Goal: Information Seeking & Learning: Check status

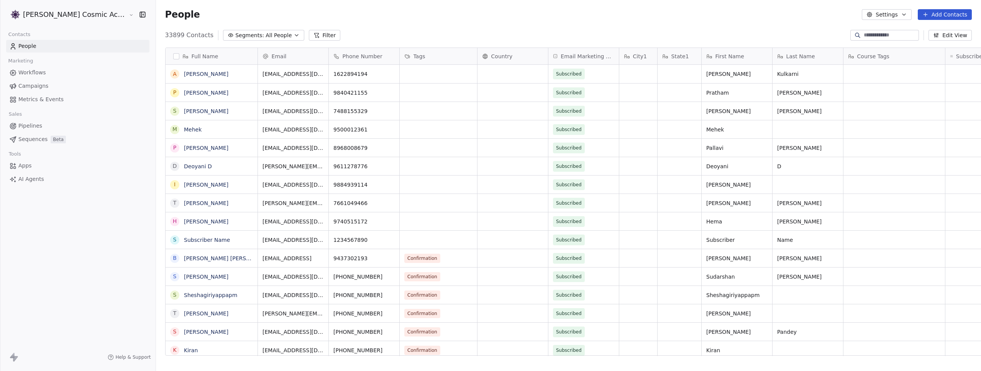
scroll to position [321, 836]
click at [44, 87] on span "Campaigns" at bounding box center [33, 86] width 30 height 8
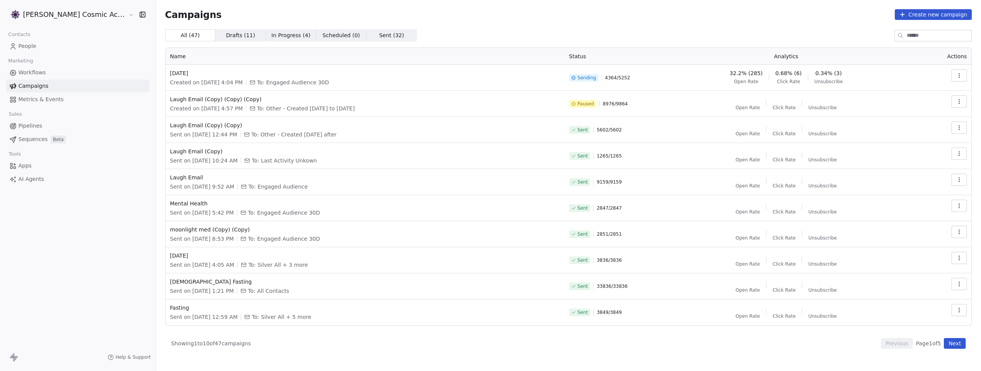
click at [954, 73] on button "button" at bounding box center [958, 75] width 15 height 12
click at [923, 104] on span "View Analytics" at bounding box center [920, 104] width 44 height 9
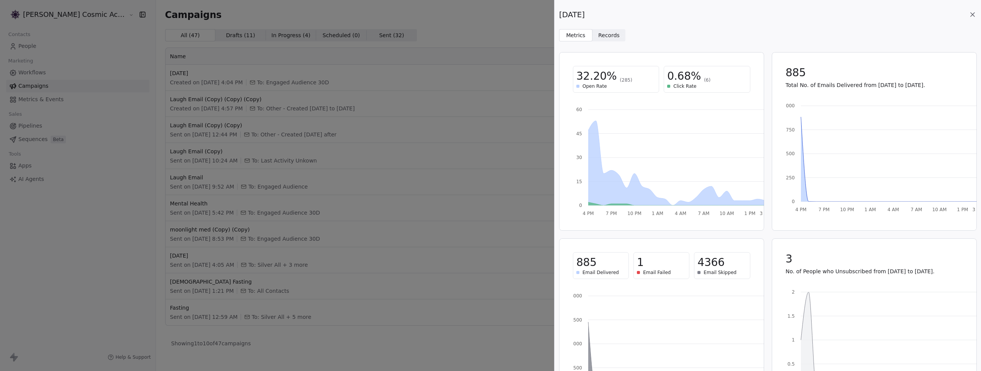
scroll to position [51, 0]
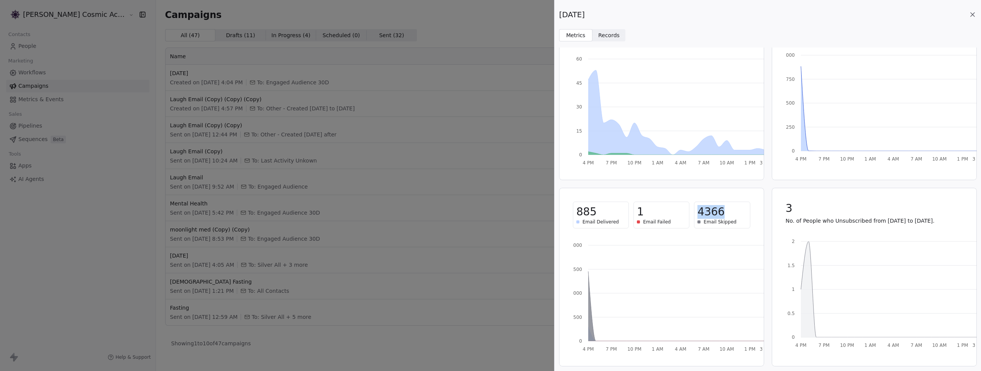
drag, startPoint x: 727, startPoint y: 210, endPoint x: 694, endPoint y: 211, distance: 33.7
click at [694, 211] on div "4366 Email Skipped" at bounding box center [722, 215] width 56 height 27
click at [721, 213] on div "4366" at bounding box center [721, 212] width 49 height 14
click at [718, 213] on span "4366" at bounding box center [710, 212] width 27 height 14
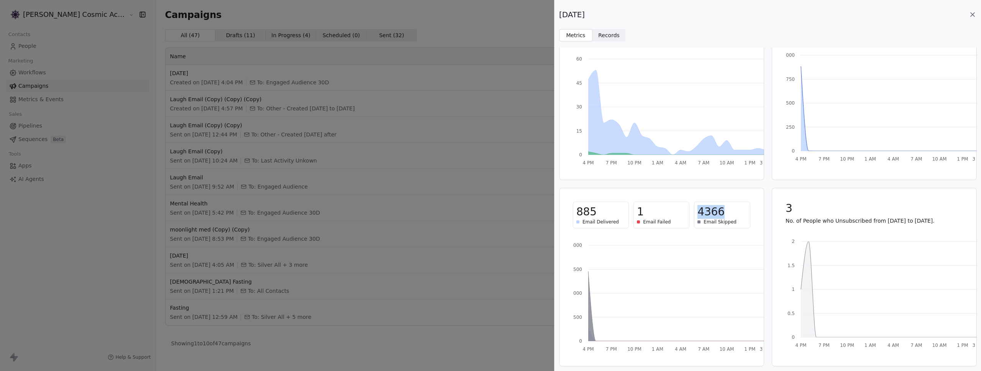
copy span "4366"
click at [585, 212] on span "885" at bounding box center [586, 212] width 20 height 14
copy span "885"
click at [710, 216] on span "4366" at bounding box center [710, 212] width 27 height 14
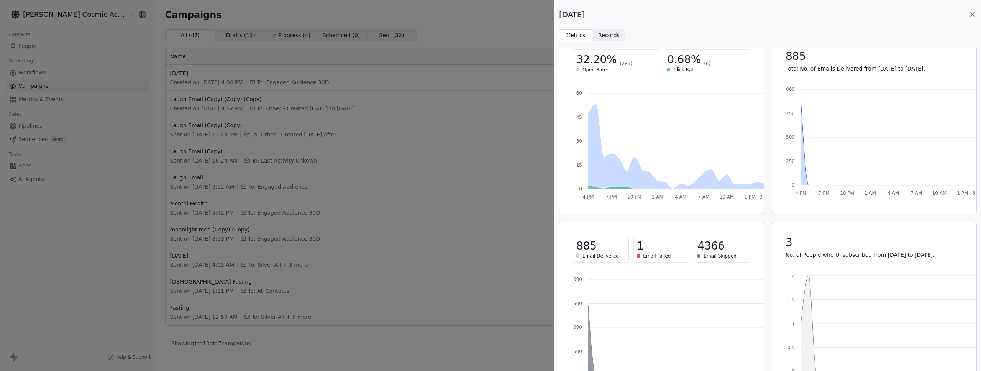
scroll to position [0, 0]
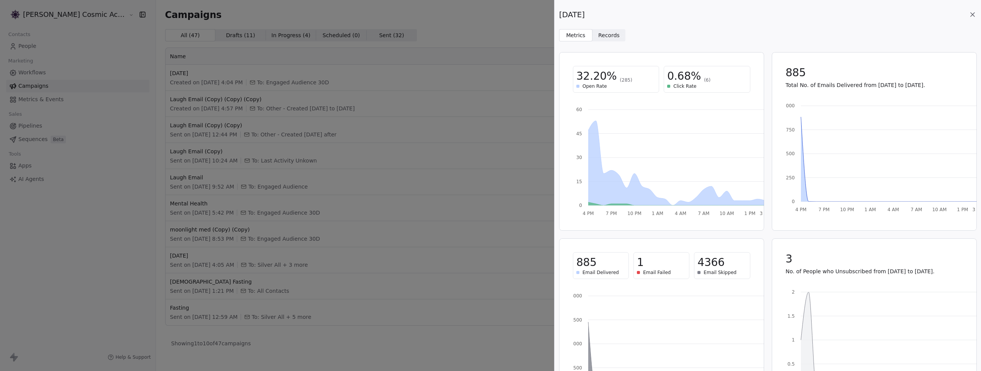
click at [610, 38] on span "Records" at bounding box center [608, 35] width 21 height 8
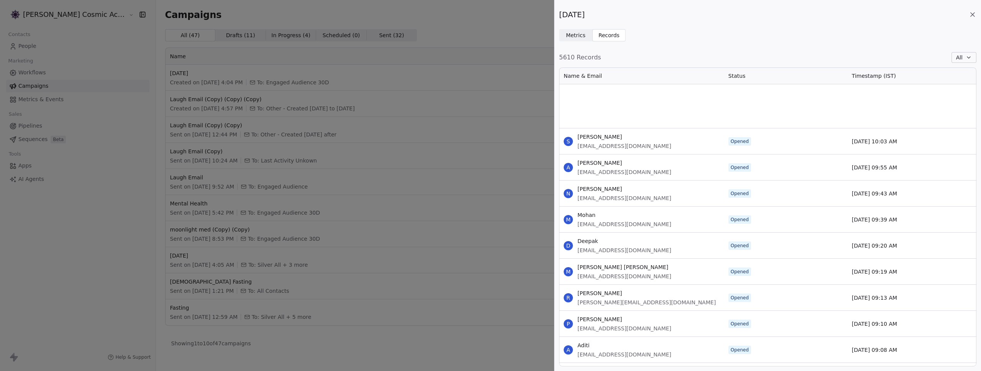
scroll to position [1021, 0]
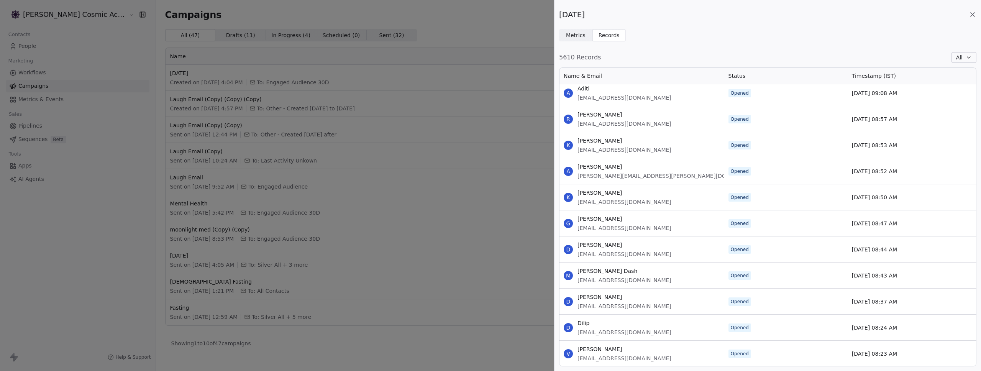
click at [498, 169] on div "Monday Metrics Metrics Records Records 5610 Records All Name & Email Status Tim…" at bounding box center [490, 185] width 981 height 371
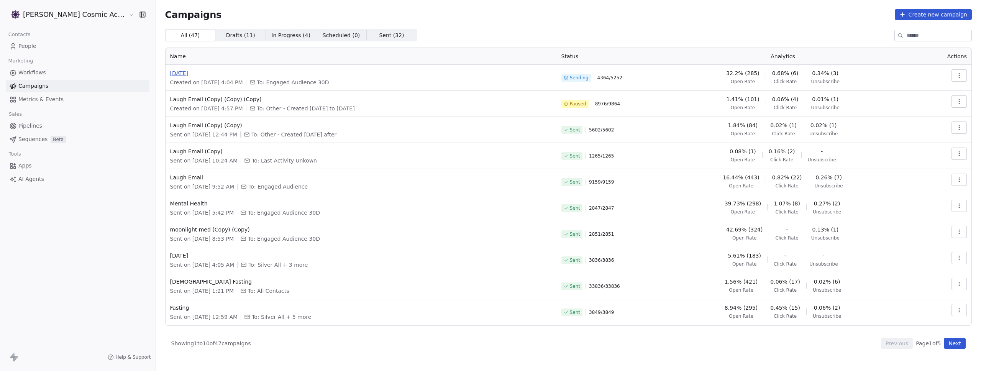
click at [170, 73] on span "[DATE]" at bounding box center [361, 73] width 382 height 8
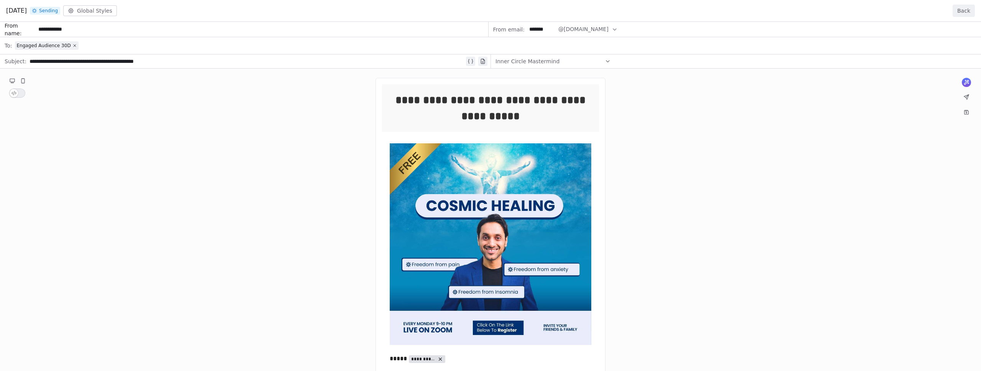
click at [962, 11] on button "Back" at bounding box center [964, 11] width 22 height 12
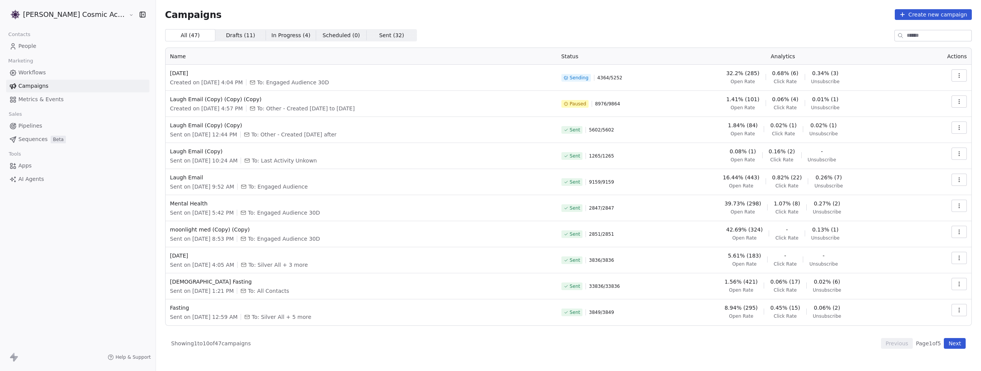
click at [21, 49] on span "People" at bounding box center [27, 46] width 18 height 8
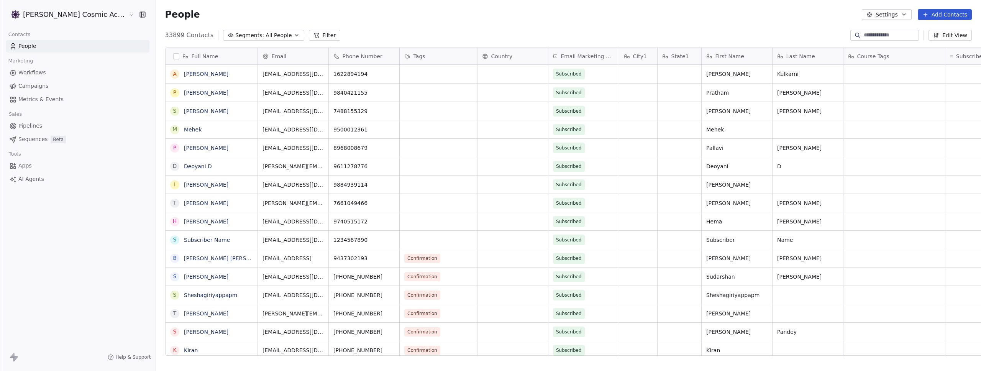
scroll to position [321, 836]
click at [235, 35] on span "Segments:" at bounding box center [249, 35] width 29 height 8
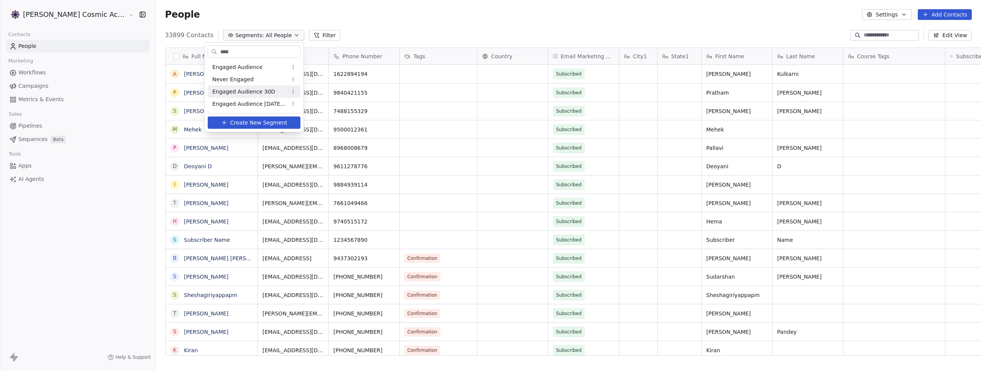
type input "****"
click at [254, 96] on div "Engaged Audience 30D" at bounding box center [254, 91] width 93 height 12
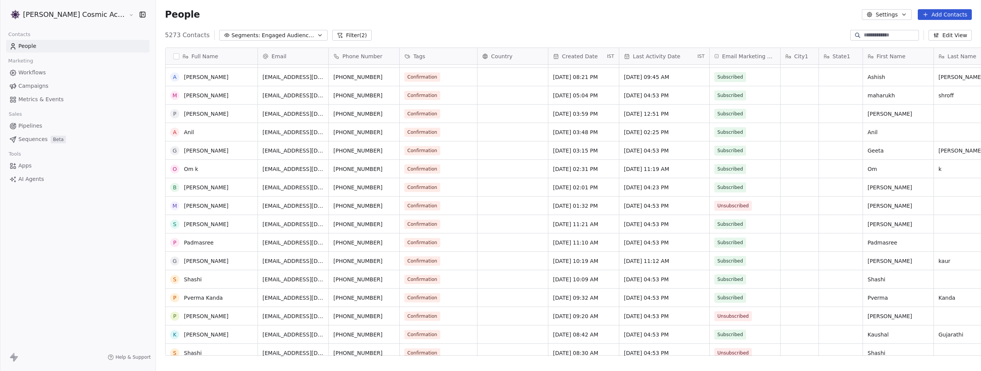
scroll to position [0, 0]
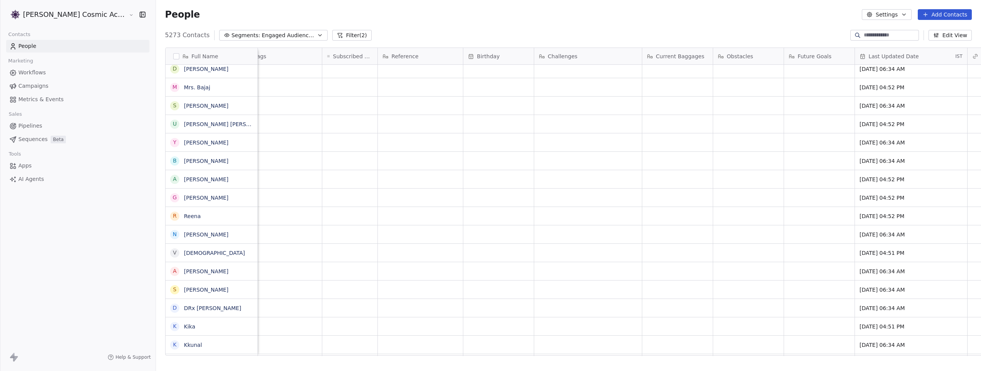
click at [961, 34] on button "Edit View" at bounding box center [949, 35] width 43 height 11
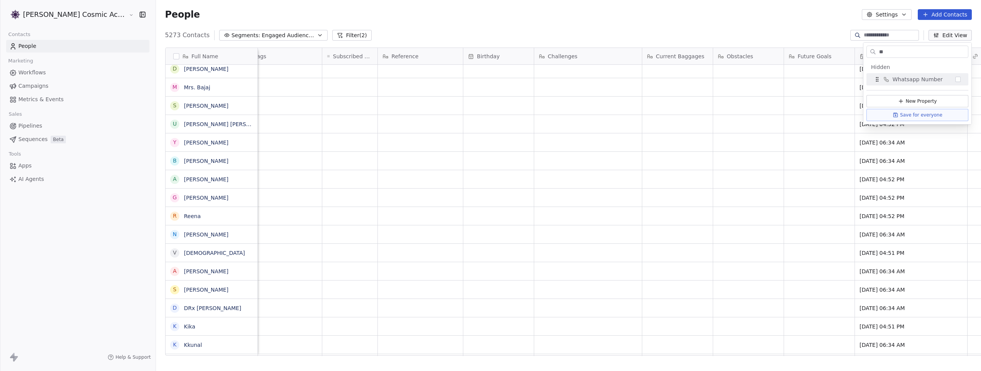
type input "*"
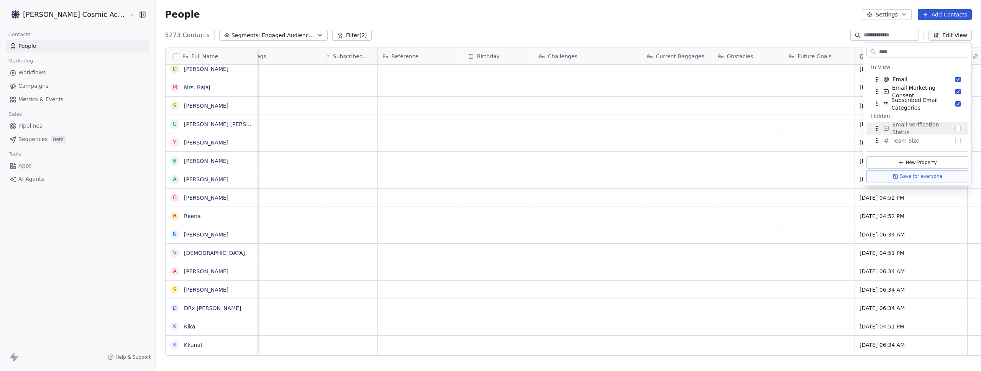
type input "****"
click at [929, 131] on span "Email Verification Status" at bounding box center [923, 128] width 63 height 15
click at [732, 27] on div "People Settings Add Contacts" at bounding box center [568, 14] width 825 height 29
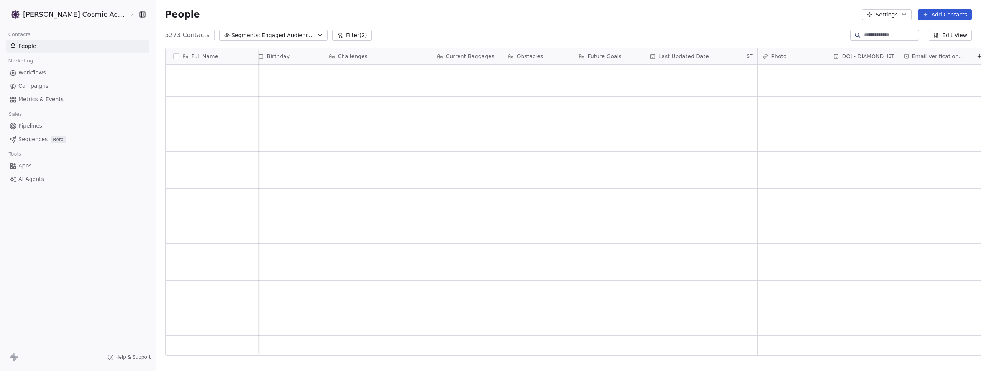
click at [332, 35] on button "Filter (2)" at bounding box center [351, 35] width 39 height 11
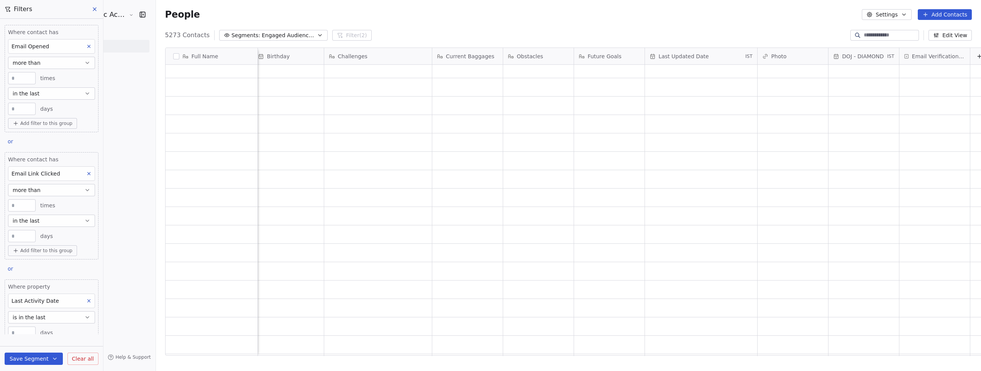
click at [246, 10] on div "People Settings Add Contacts" at bounding box center [568, 14] width 807 height 11
click at [98, 10] on button at bounding box center [94, 9] width 11 height 11
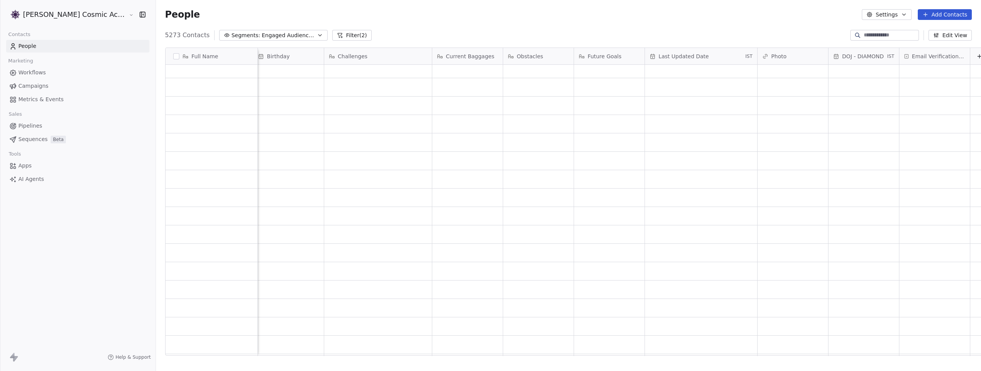
click at [30, 85] on span "Campaigns" at bounding box center [33, 86] width 30 height 8
click at [334, 34] on button "Filter (2)" at bounding box center [351, 35] width 39 height 11
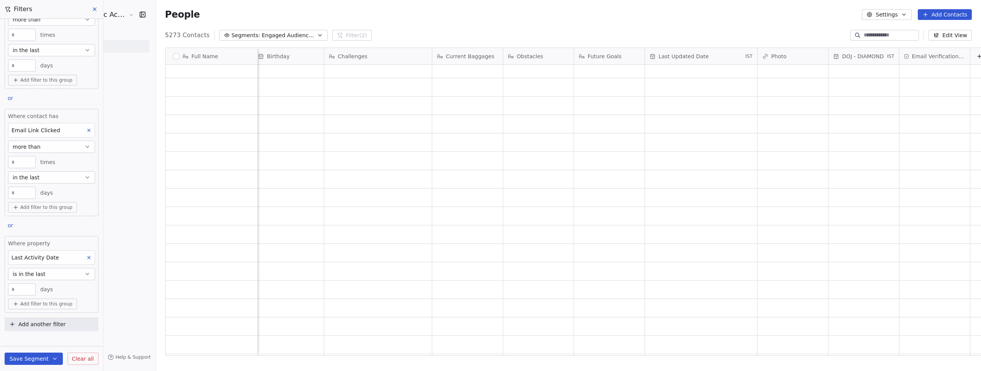
click at [44, 325] on span "Add another filter" at bounding box center [41, 324] width 47 height 8
click at [44, 344] on span "Contact properties" at bounding box center [38, 342] width 50 height 8
type input "****"
click at [27, 307] on span "Email Verification Status" at bounding box center [46, 306] width 66 height 8
click at [29, 293] on div "Is" at bounding box center [48, 290] width 74 height 12
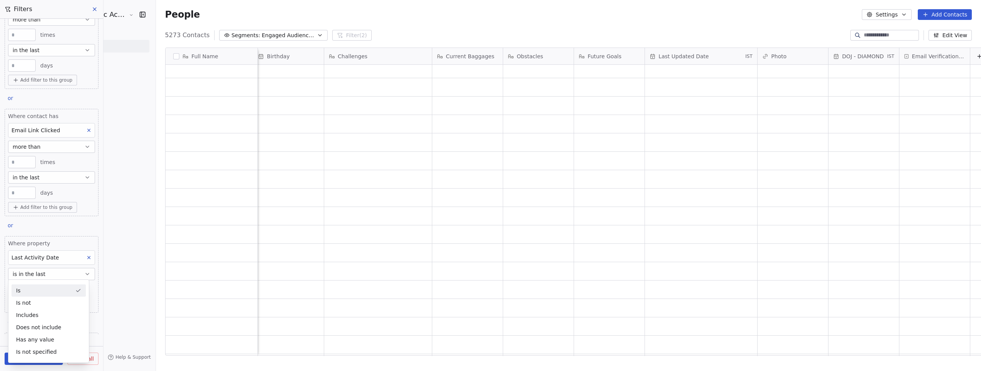
scroll to position [148, 0]
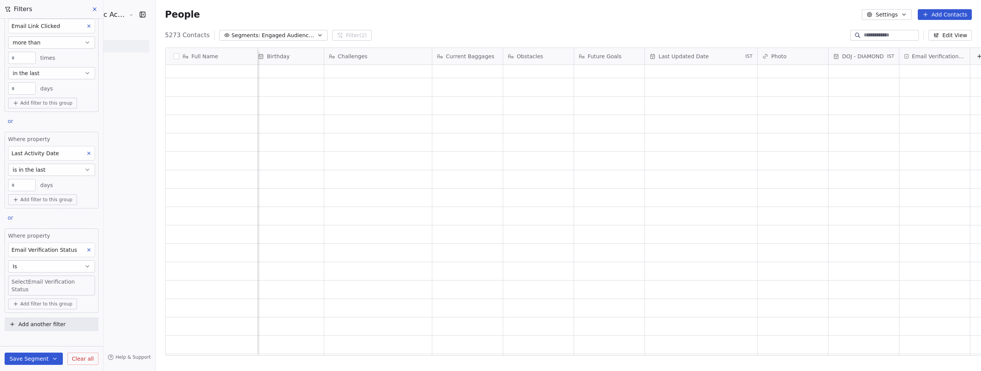
click at [32, 291] on body "Sumit Upreti Cosmic Academy LLP Contacts People Marketing Workflows Campaigns M…" at bounding box center [490, 185] width 981 height 371
click at [44, 225] on div "Valid" at bounding box center [57, 229] width 77 height 8
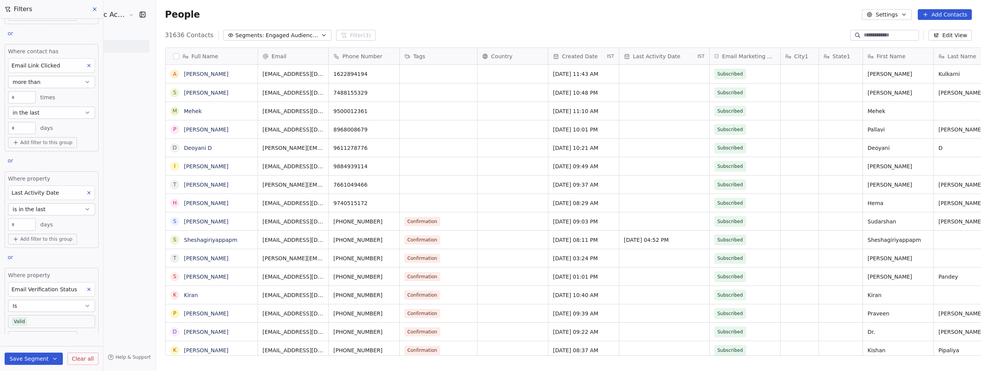
scroll to position [141, 0]
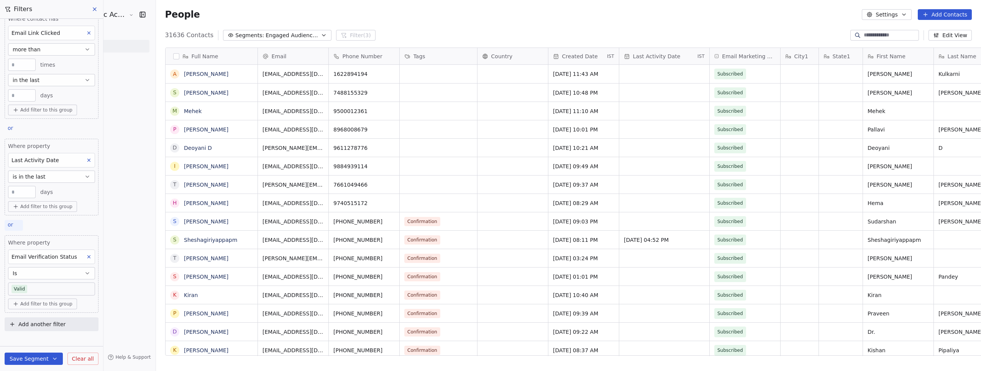
click at [7, 224] on div "or" at bounding box center [14, 225] width 18 height 11
click at [20, 247] on div "and" at bounding box center [20, 242] width 24 height 12
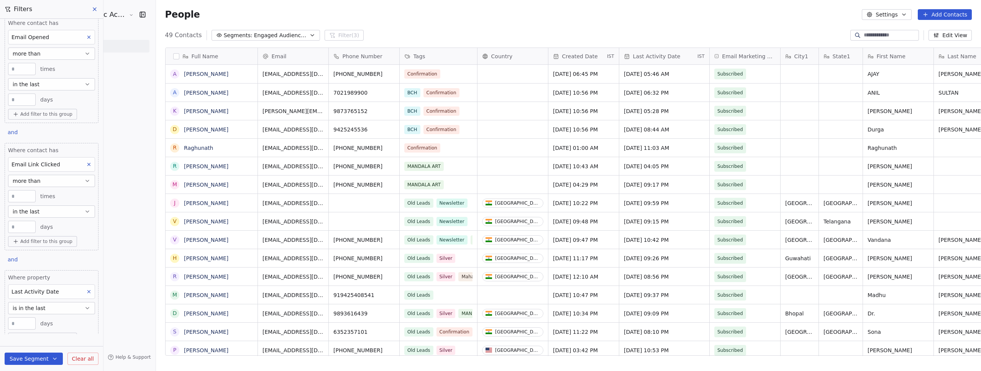
scroll to position [0, 0]
click at [88, 46] on icon at bounding box center [89, 46] width 3 height 3
type input "*"
type input "**"
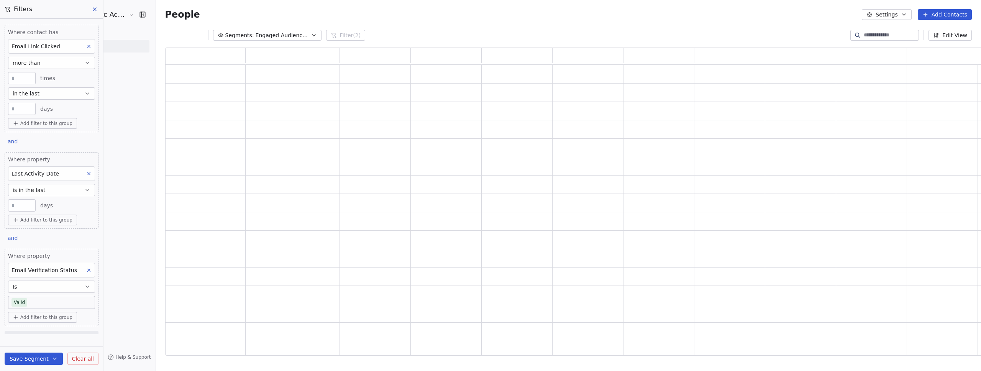
scroll to position [302, 818]
click at [86, 46] on icon at bounding box center [88, 46] width 5 height 5
type input "**"
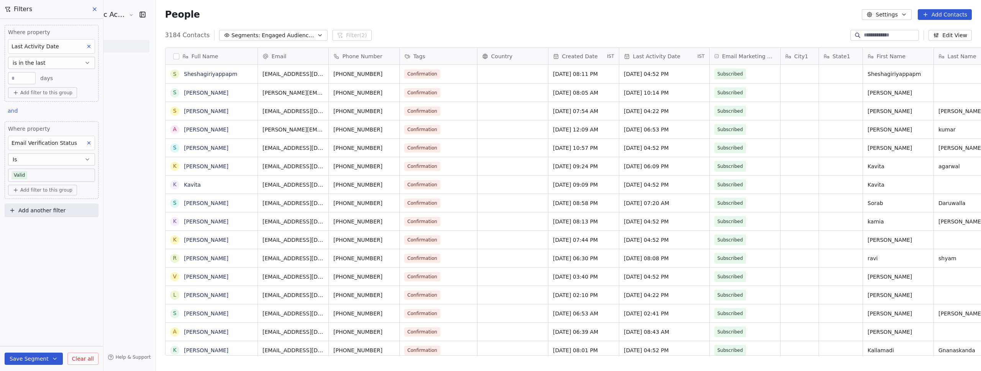
scroll to position [321, 836]
click at [86, 46] on icon at bounding box center [88, 46] width 5 height 5
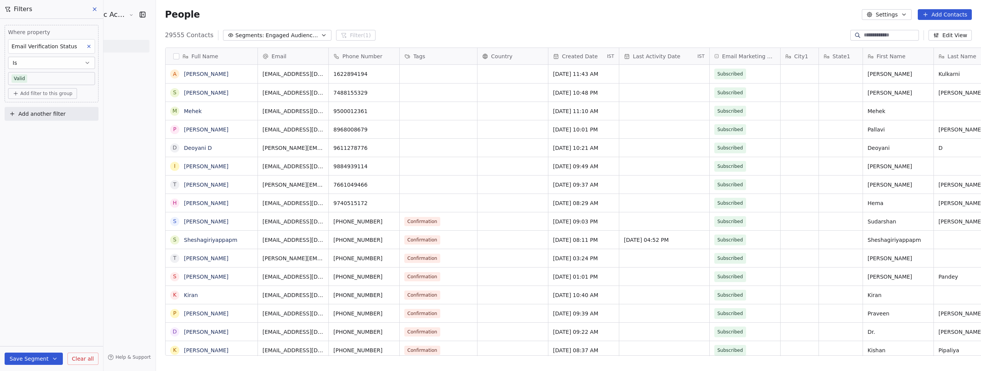
scroll to position [6, 6]
click at [45, 116] on span "Add another filter" at bounding box center [41, 114] width 47 height 8
click at [46, 136] on div "Contact properties" at bounding box center [51, 132] width 87 height 12
type input "*****"
click at [42, 111] on span "Add another filter" at bounding box center [41, 114] width 47 height 8
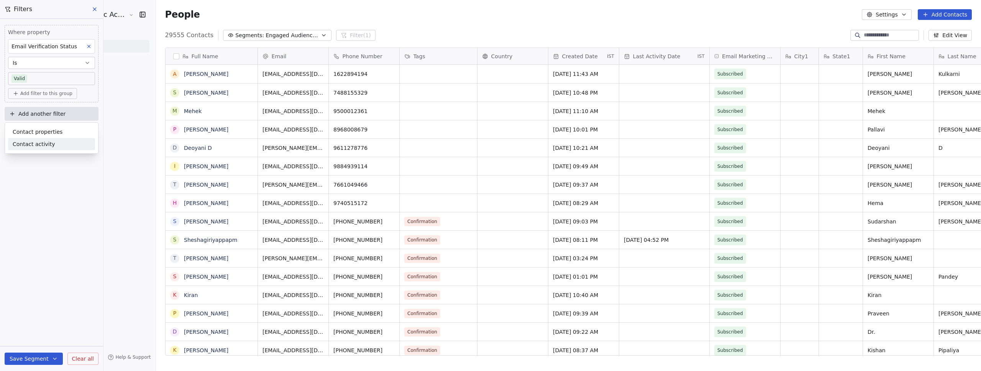
click at [39, 148] on span "Contact activity" at bounding box center [34, 144] width 43 height 8
click at [50, 182] on div "Email Opened" at bounding box center [52, 184] width 78 height 8
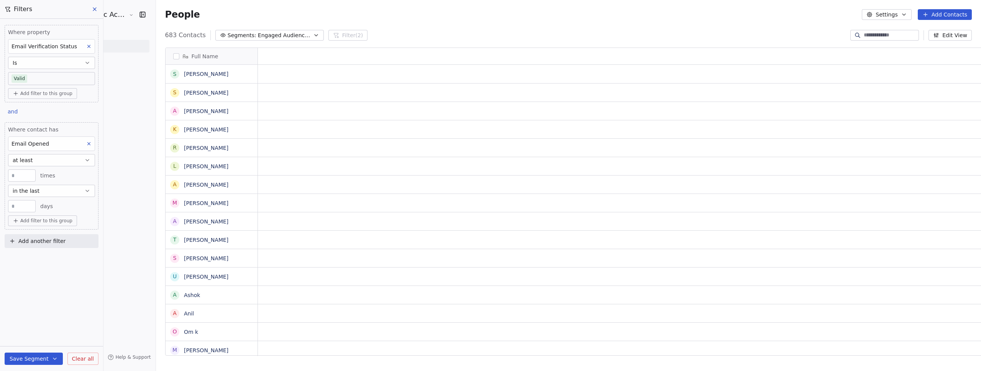
scroll to position [321, 836]
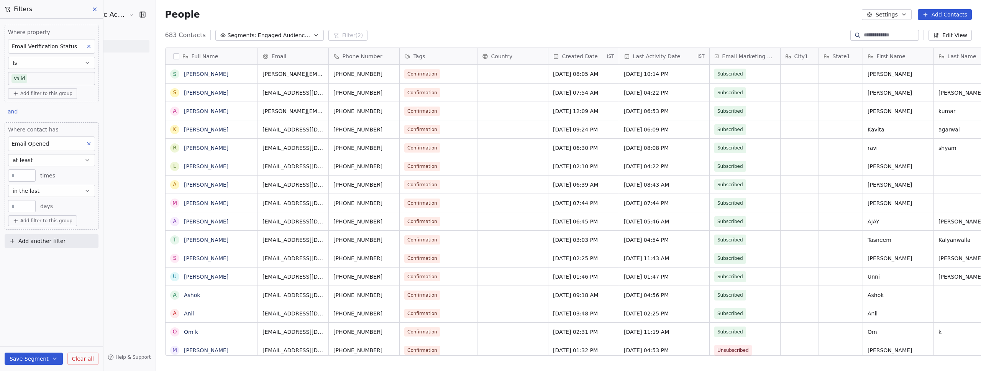
click at [23, 210] on div "**" at bounding box center [22, 206] width 28 height 12
click at [22, 208] on input "**" at bounding box center [22, 206] width 24 height 6
type input "**"
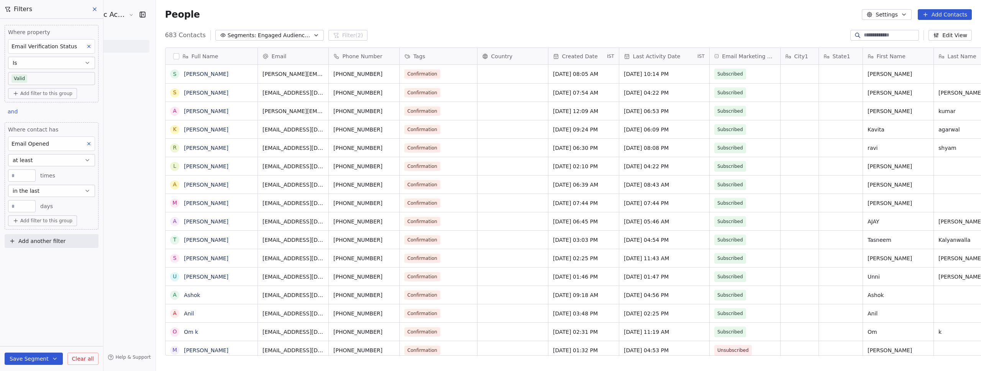
click at [20, 296] on div "Where property Email Verification Status Is Valid Add filter to this group and …" at bounding box center [51, 195] width 103 height 352
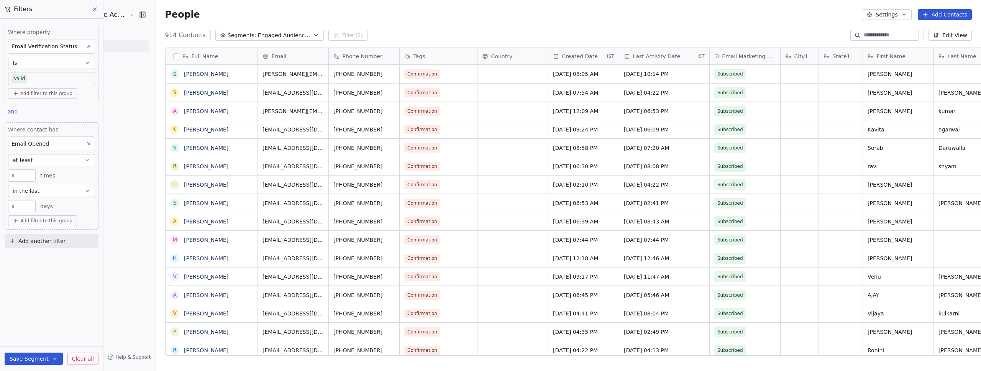
click at [97, 9] on icon at bounding box center [95, 9] width 6 height 6
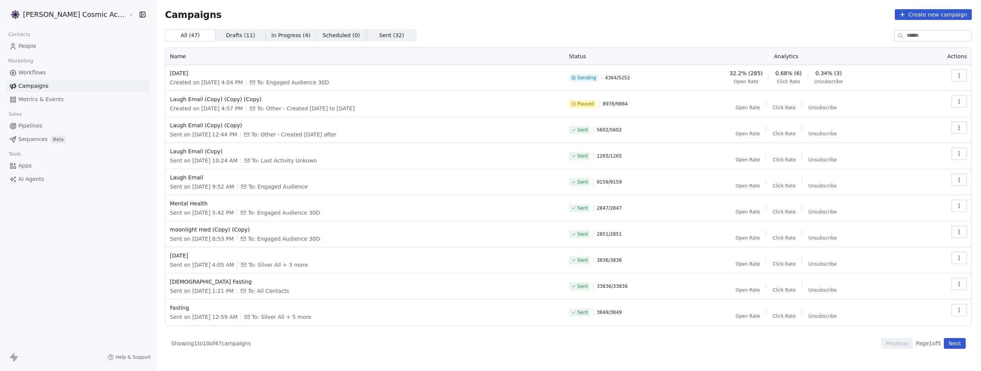
click at [966, 72] on button "button" at bounding box center [958, 75] width 15 height 12
click at [922, 107] on span "View Analytics" at bounding box center [920, 104] width 44 height 9
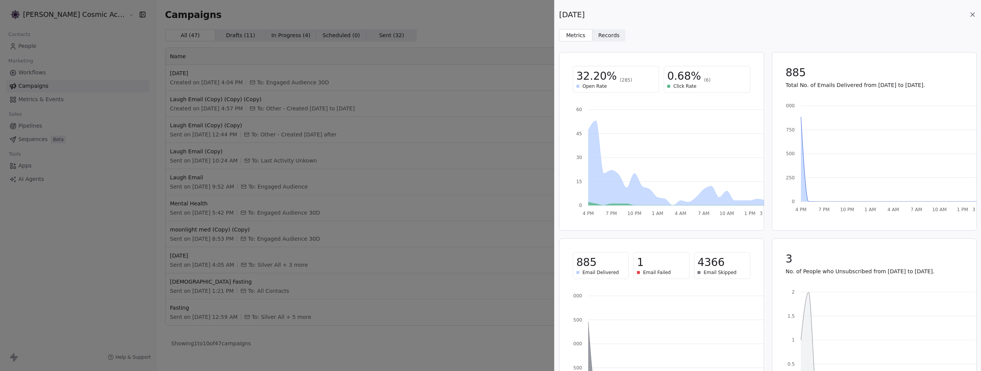
click at [706, 269] on span "4366" at bounding box center [710, 263] width 27 height 14
click at [704, 265] on span "4366" at bounding box center [710, 263] width 27 height 14
click at [712, 264] on span "4366" at bounding box center [710, 263] width 27 height 14
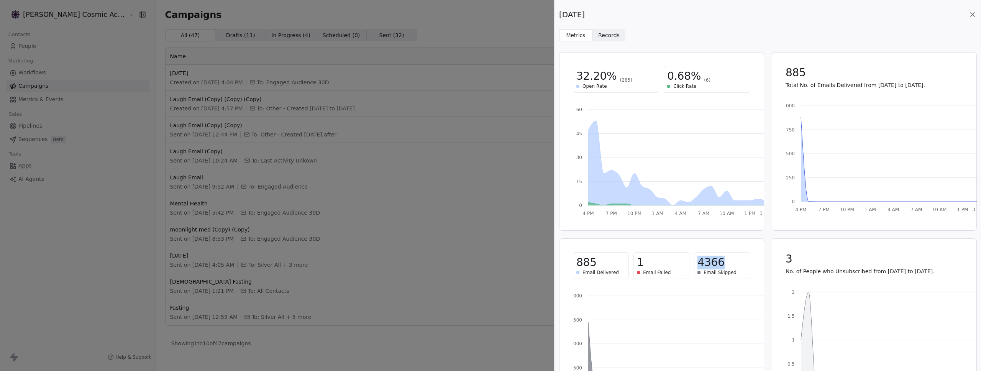
click at [712, 264] on span "4366" at bounding box center [710, 263] width 27 height 14
click at [756, 261] on div "885 Email Delivered 1 Email Failed 4366 Email Skipped" at bounding box center [662, 265] width 196 height 45
click at [701, 262] on span "4366" at bounding box center [710, 263] width 27 height 14
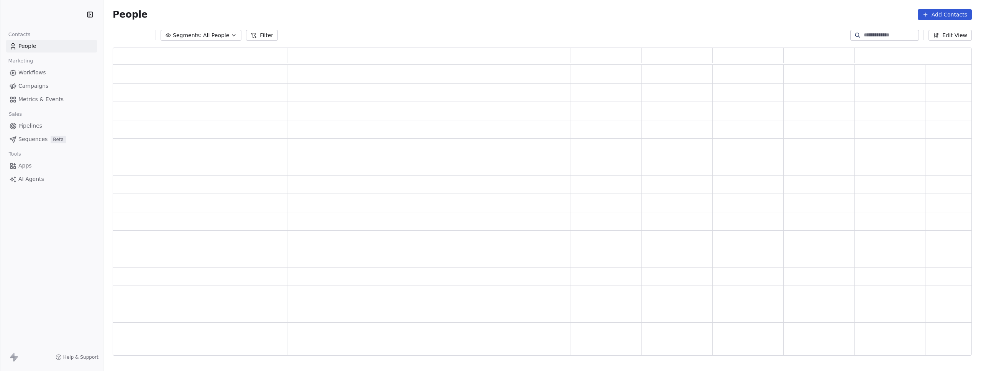
scroll to position [302, 818]
click at [218, 36] on icon "button" at bounding box center [221, 35] width 6 height 6
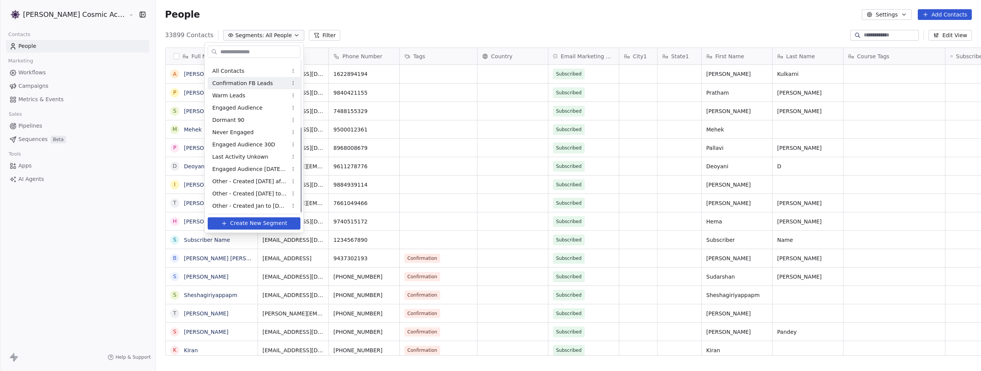
scroll to position [120, 0]
click at [258, 135] on span "Engaged Audience 30D" at bounding box center [243, 131] width 63 height 8
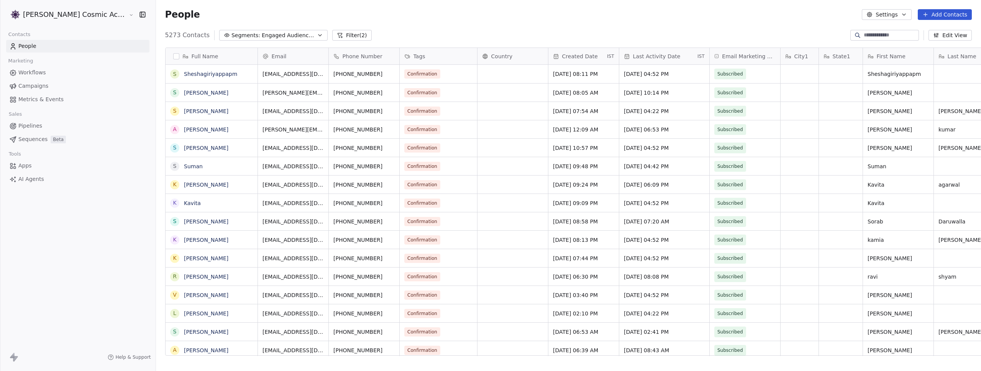
scroll to position [321, 836]
click at [332, 30] on button "Filter (2)" at bounding box center [351, 35] width 39 height 11
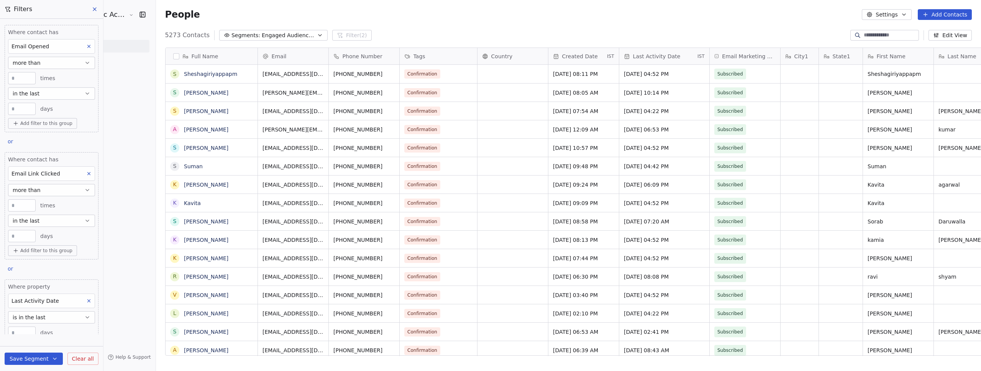
scroll to position [43, 0]
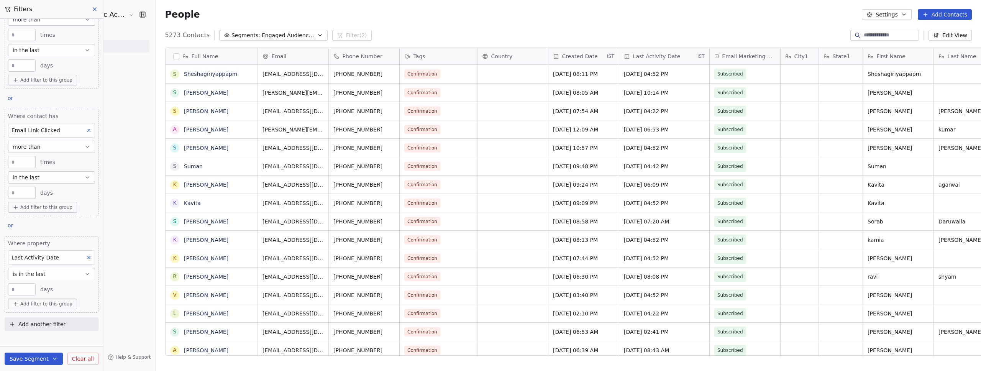
click at [37, 327] on span "Add another filter" at bounding box center [41, 324] width 47 height 8
click at [43, 343] on span "Contact properties" at bounding box center [38, 342] width 50 height 8
type input "****"
click at [86, 260] on icon at bounding box center [88, 257] width 5 height 5
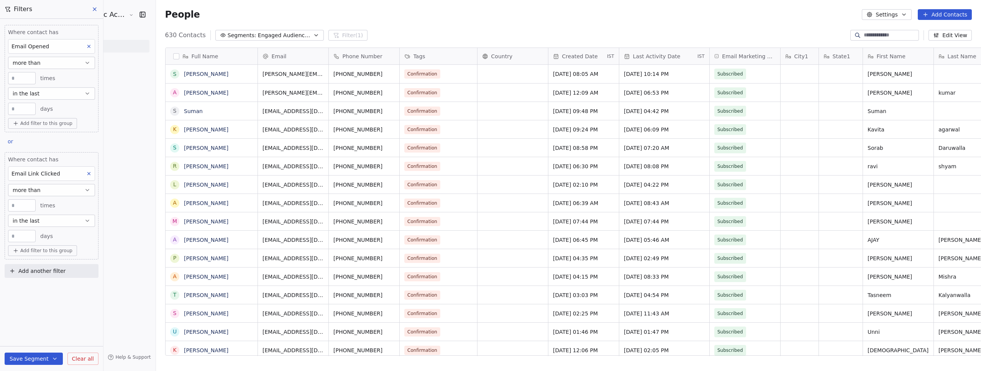
scroll to position [321, 836]
click at [27, 272] on span "Add another filter" at bounding box center [41, 271] width 47 height 8
click at [34, 287] on span "Contact properties" at bounding box center [38, 289] width 50 height 8
type input "***"
click at [51, 201] on span "Email Verification Status" at bounding box center [46, 204] width 66 height 8
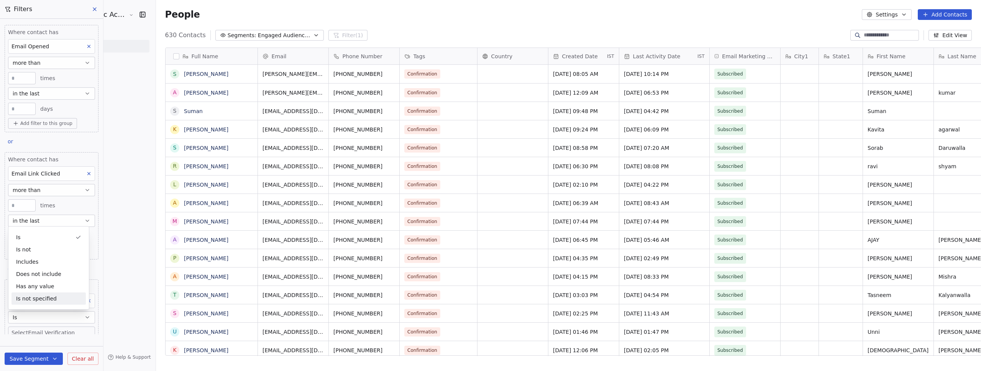
click at [27, 331] on body "[PERSON_NAME] Cosmic Academy LLP Contacts People Marketing Workflows Campaigns …" at bounding box center [490, 185] width 981 height 371
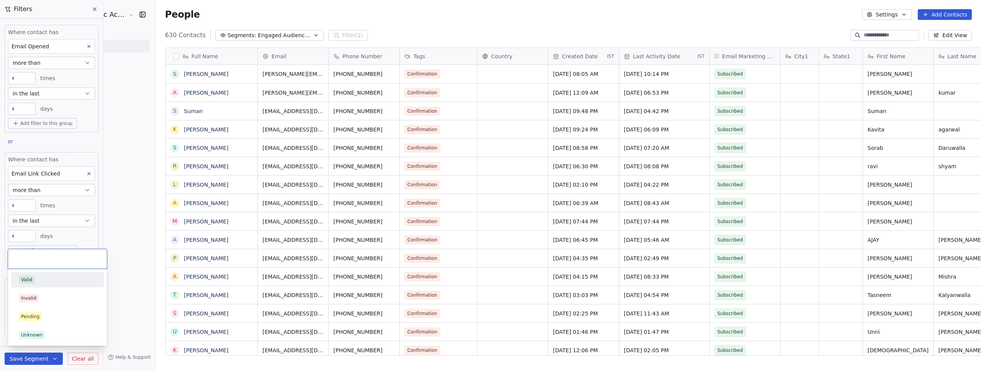
click at [30, 284] on span "Valid" at bounding box center [27, 279] width 16 height 8
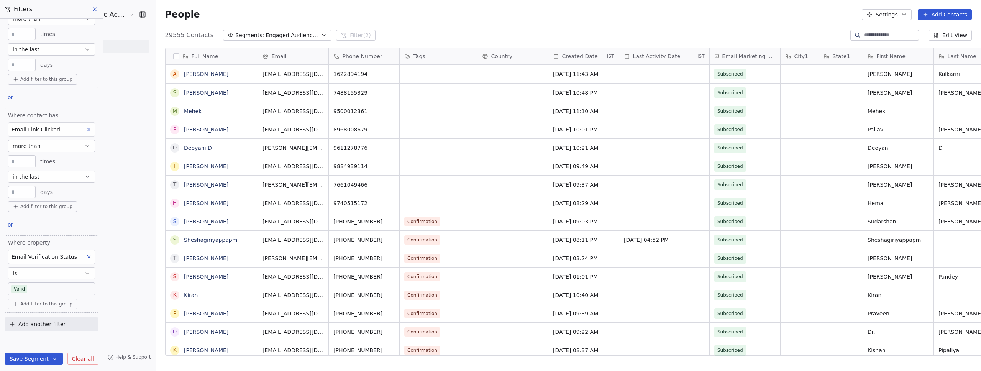
scroll to position [41, 0]
click at [12, 229] on span "or" at bounding box center [10, 228] width 5 height 6
click at [24, 247] on div "and" at bounding box center [20, 245] width 15 height 8
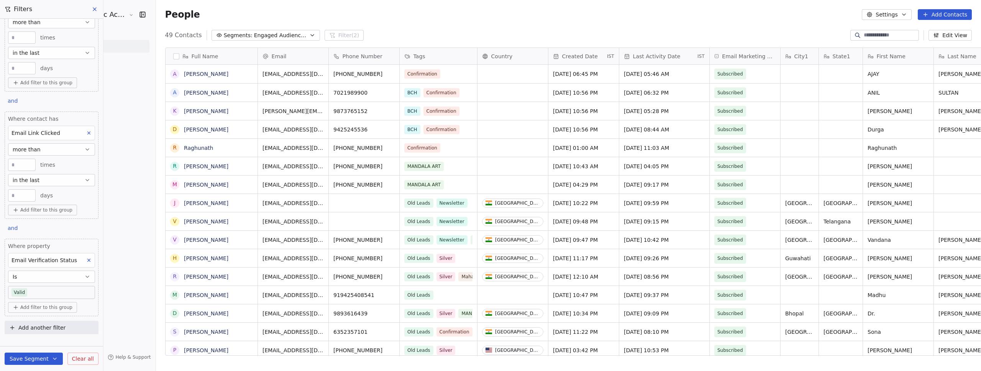
scroll to position [0, 0]
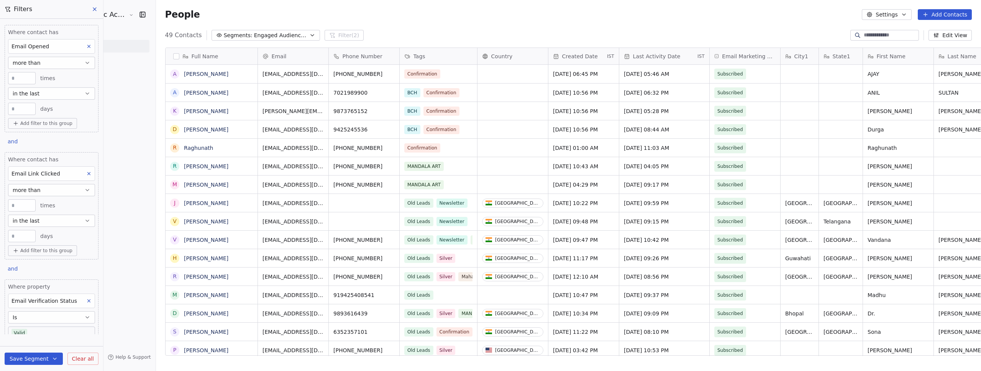
click at [13, 136] on div "Where contact has Email Opened more than * times in the last ** days Add filter…" at bounding box center [51, 176] width 103 height 315
click at [12, 144] on span "and" at bounding box center [13, 141] width 10 height 6
click at [20, 169] on div "or" at bounding box center [22, 171] width 19 height 8
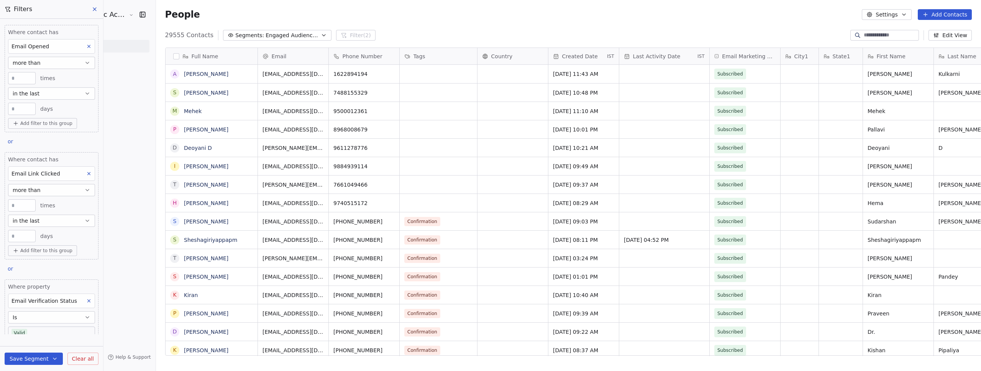
click at [88, 359] on span "Clear all" at bounding box center [83, 359] width 22 height 8
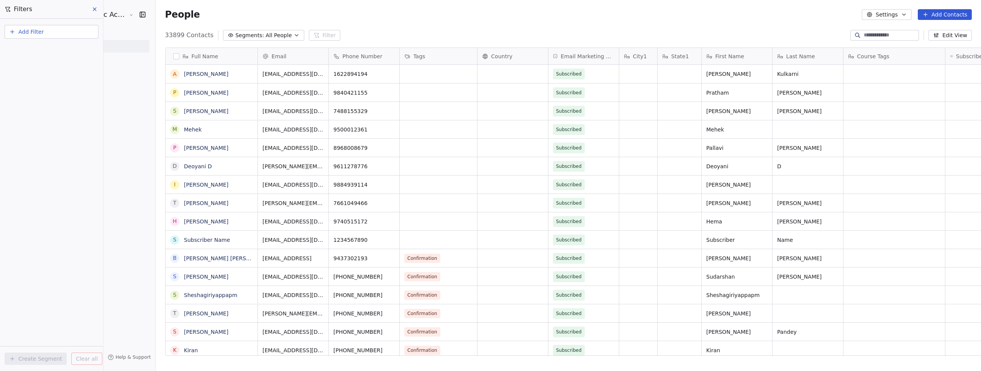
scroll to position [321, 836]
click at [403, 26] on div "People Settings Add Contacts" at bounding box center [568, 14] width 825 height 29
click at [267, 27] on div "People Settings Add Contacts" at bounding box center [568, 14] width 825 height 29
click at [266, 37] on span "All People" at bounding box center [279, 35] width 26 height 8
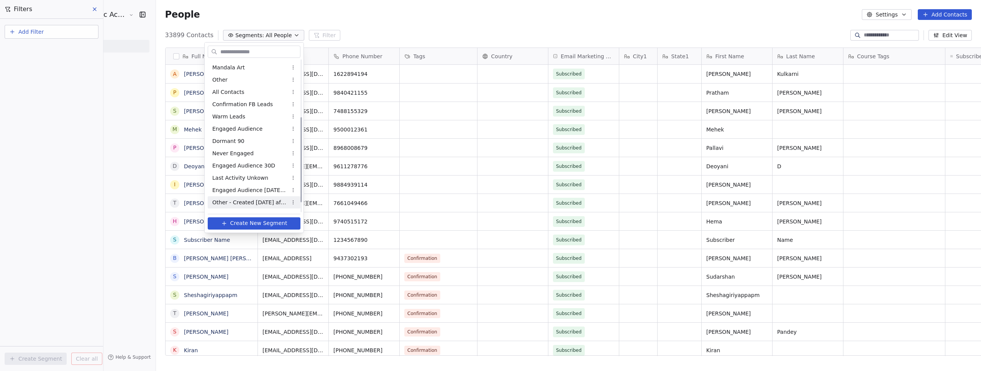
scroll to position [120, 0]
click at [262, 134] on span "Engaged Audience 30D" at bounding box center [243, 131] width 63 height 8
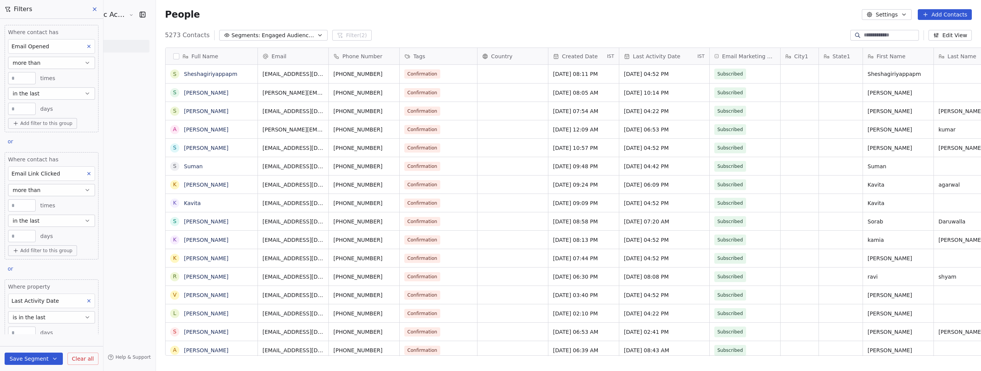
click at [95, 5] on button at bounding box center [94, 9] width 11 height 11
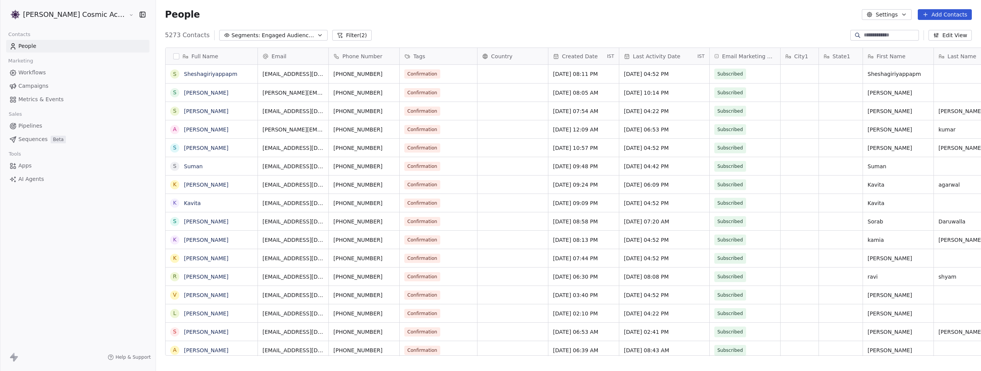
click at [531, 7] on div "People Settings Add Contacts" at bounding box center [568, 14] width 825 height 29
click at [32, 87] on span "Campaigns" at bounding box center [33, 86] width 30 height 8
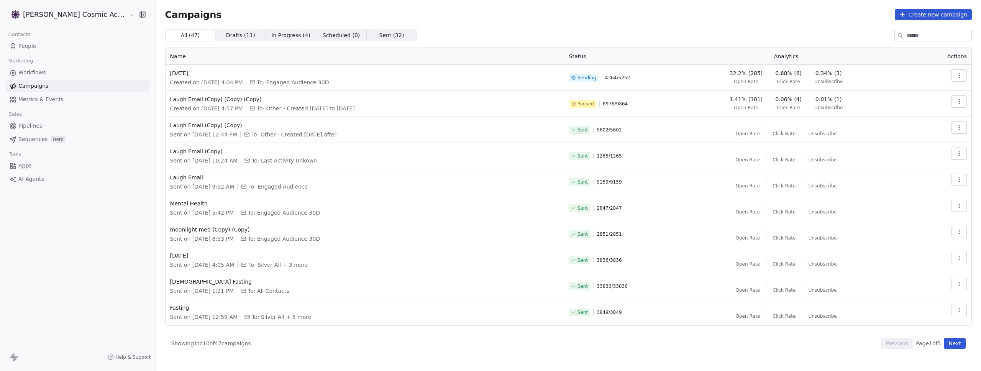
click at [964, 70] on button "button" at bounding box center [958, 75] width 15 height 12
click at [927, 105] on span "View Analytics" at bounding box center [920, 104] width 44 height 9
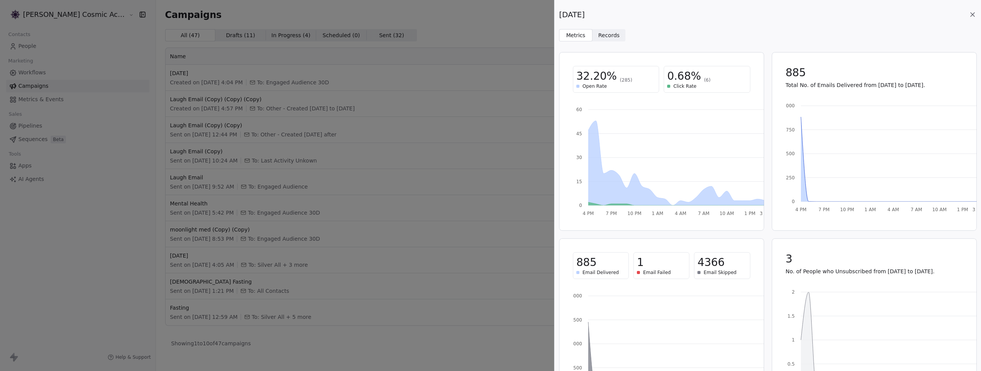
scroll to position [51, 0]
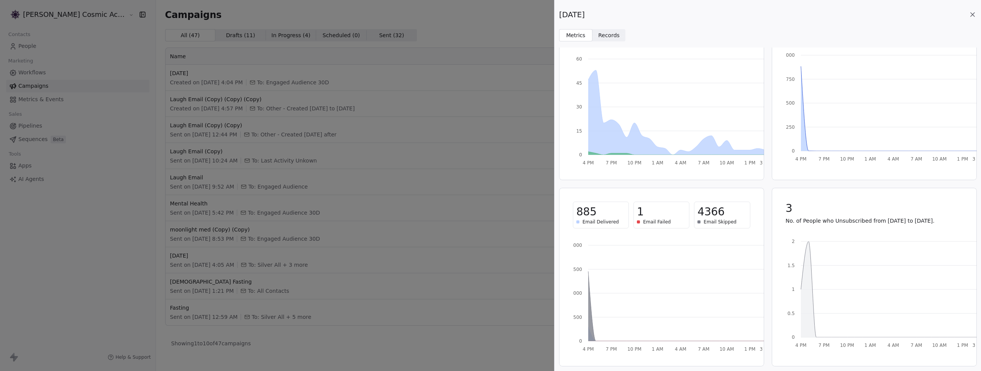
click at [339, 152] on div "[DATE] Metrics Metrics Records Records 32.20% (285) Open Rate 0.68% (6) Click R…" at bounding box center [490, 185] width 981 height 371
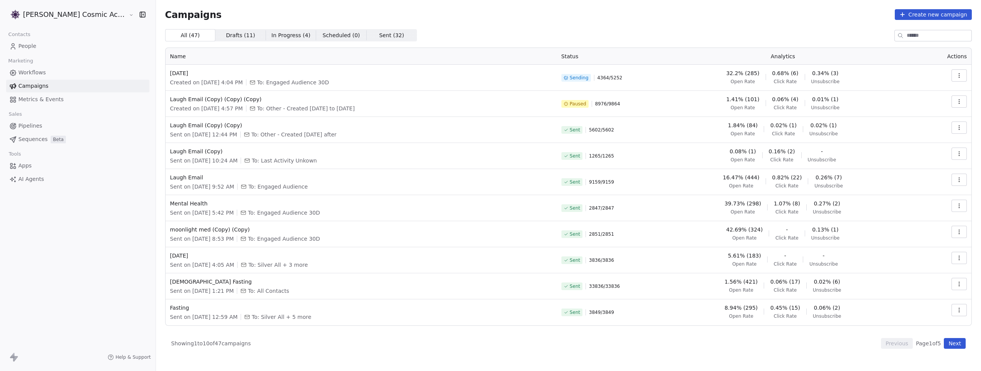
click at [955, 72] on button "button" at bounding box center [958, 75] width 15 height 12
click at [923, 101] on span "View Analytics" at bounding box center [920, 104] width 44 height 9
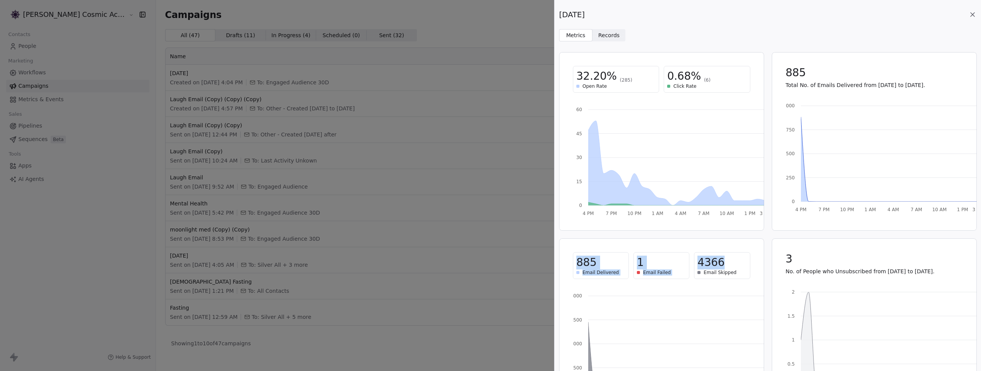
drag, startPoint x: 572, startPoint y: 264, endPoint x: 752, endPoint y: 265, distance: 179.7
click at [749, 264] on div "885 Email Delivered 1 Email Failed 4366 Email Skipped" at bounding box center [662, 265] width 196 height 45
click at [739, 267] on div "4366" at bounding box center [721, 263] width 49 height 14
click at [736, 14] on div "[DATE]" at bounding box center [767, 14] width 417 height 11
click at [598, 31] on span "Records" at bounding box center [608, 35] width 21 height 8
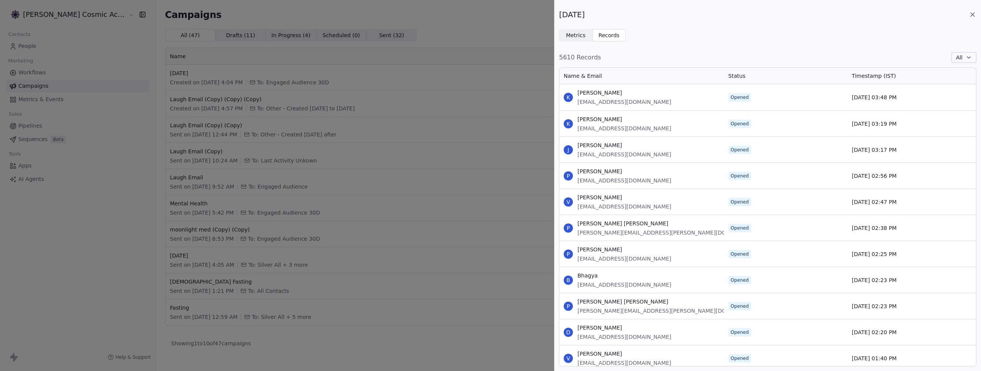
scroll to position [293, 412]
click at [585, 34] on span "Metrics Metrics" at bounding box center [575, 35] width 33 height 12
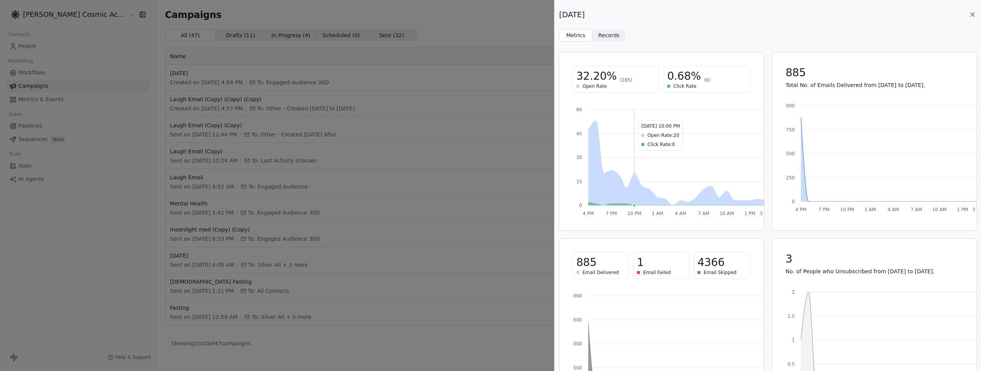
scroll to position [51, 0]
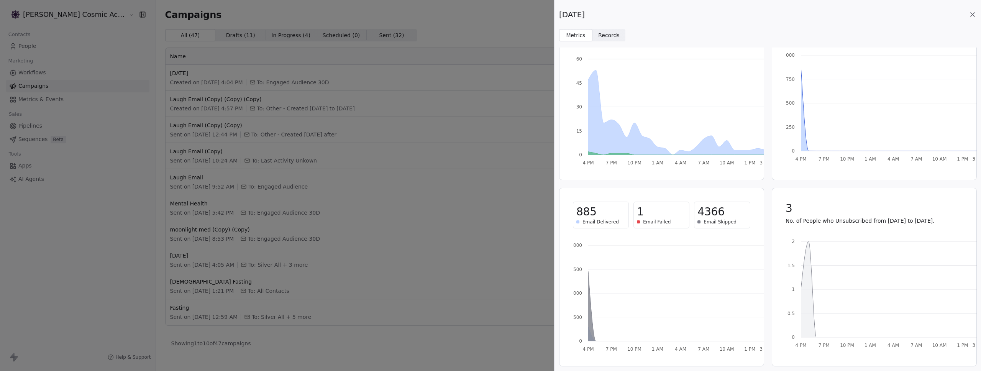
click at [508, 21] on div "[DATE] Metrics Metrics Records Records 32.20% (285) Open Rate 0.68% (6) Click R…" at bounding box center [490, 185] width 981 height 371
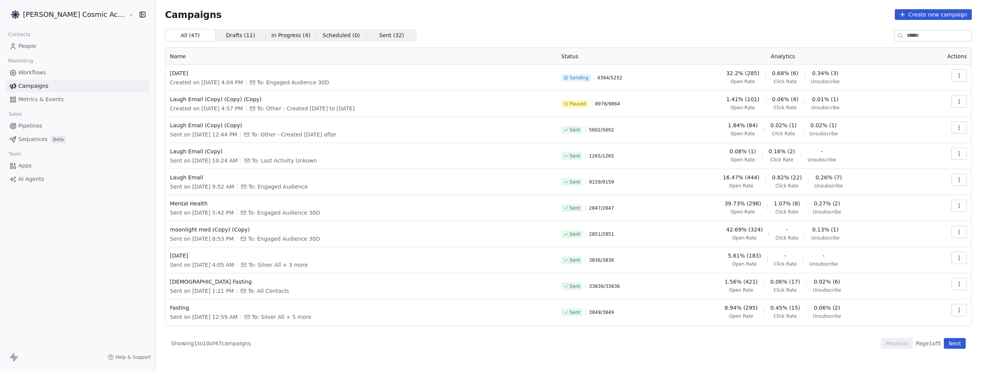
click at [508, 21] on div "Campaigns Create new campaign All ( 47 ) All ( 47 ) Drafts ( 11 ) Drafts ( 11 )…" at bounding box center [568, 178] width 807 height 339
drag, startPoint x: 628, startPoint y: 80, endPoint x: 596, endPoint y: 80, distance: 31.8
click at [596, 80] on div "Sending 4364 / 5252" at bounding box center [604, 77] width 87 height 17
click at [960, 127] on icon "button" at bounding box center [959, 128] width 6 height 6
click at [911, 161] on span "View Analytics" at bounding box center [920, 156] width 44 height 9
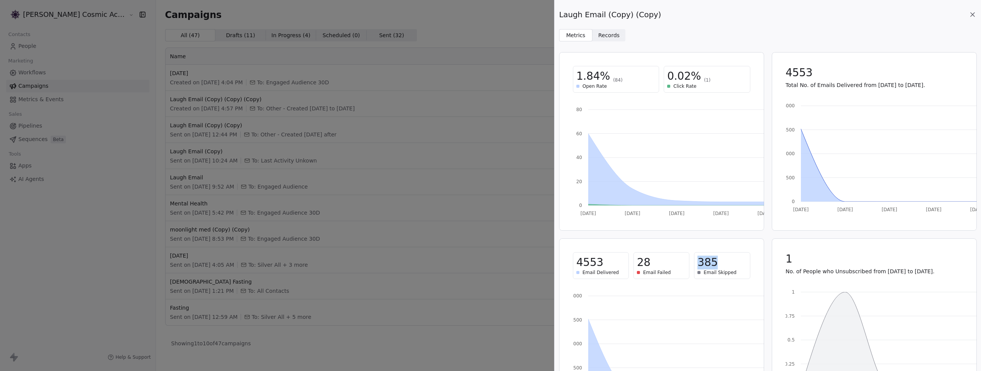
drag, startPoint x: 721, startPoint y: 267, endPoint x: 696, endPoint y: 268, distance: 24.5
click at [697, 268] on div "385" at bounding box center [721, 263] width 49 height 14
click at [431, 248] on div "Laugh Email (Copy) (Copy) Metrics Metrics Records Records 1.84% (84) Open Rate …" at bounding box center [490, 185] width 981 height 371
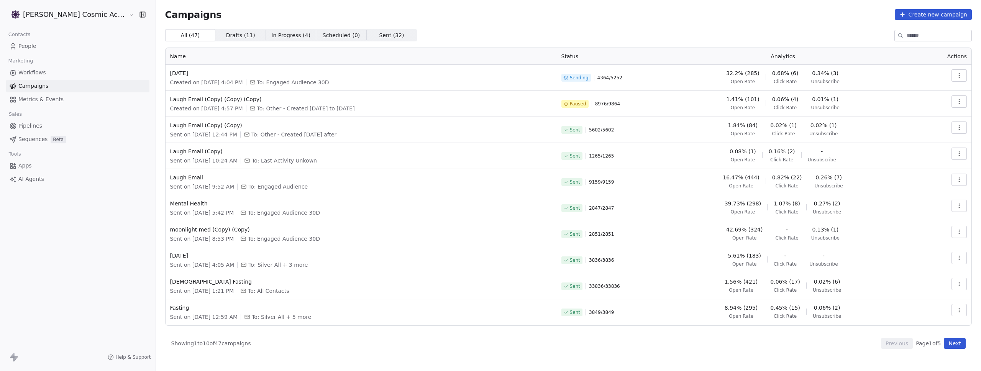
click at [960, 95] on button "button" at bounding box center [958, 101] width 15 height 12
click at [826, 121] on html "[PERSON_NAME] Cosmic Academy LLP Contacts People Marketing Workflows Campaigns …" at bounding box center [490, 185] width 981 height 371
click at [954, 130] on button "button" at bounding box center [958, 127] width 15 height 12
click at [927, 159] on span "View Analytics" at bounding box center [920, 156] width 44 height 9
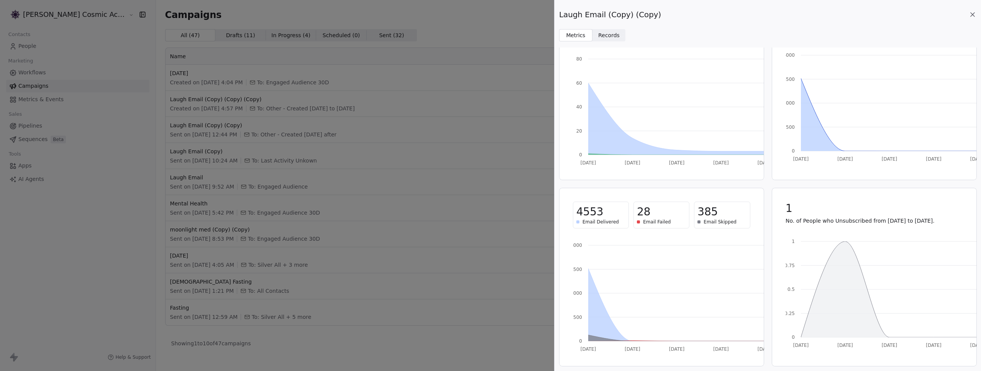
click at [713, 217] on span "385" at bounding box center [707, 212] width 20 height 14
click at [714, 217] on span "385" at bounding box center [707, 212] width 20 height 14
click at [597, 41] on span "Records Records" at bounding box center [608, 35] width 33 height 12
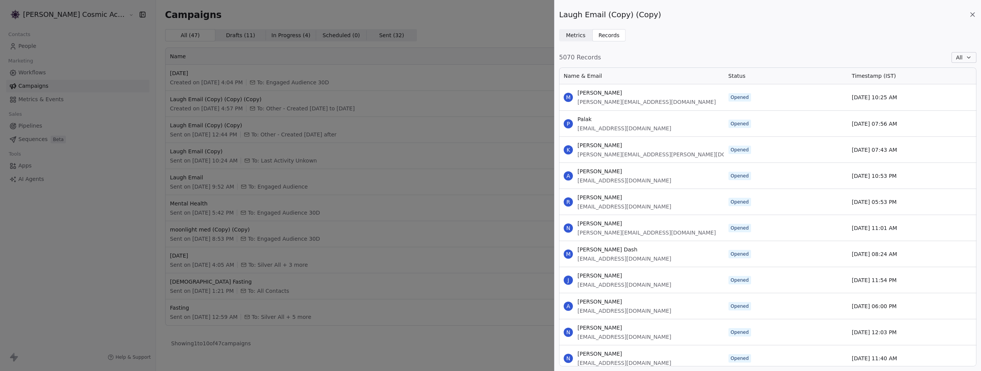
click at [600, 36] on span "Records" at bounding box center [608, 35] width 21 height 8
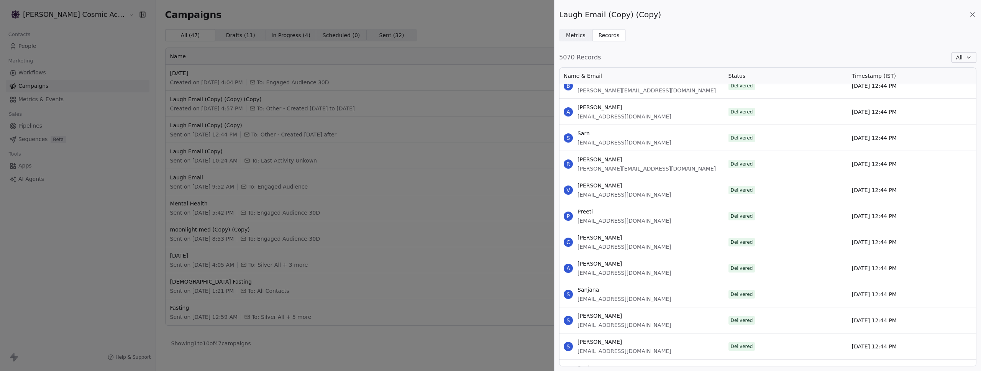
scroll to position [3660, 0]
click at [970, 56] on icon "button" at bounding box center [969, 57] width 6 height 6
click at [943, 166] on div "All Delivered Opened Clicked Replied Unsubscribed Failed Skipped" at bounding box center [953, 117] width 52 height 104
click at [945, 160] on span "Skipped" at bounding box center [945, 160] width 21 height 8
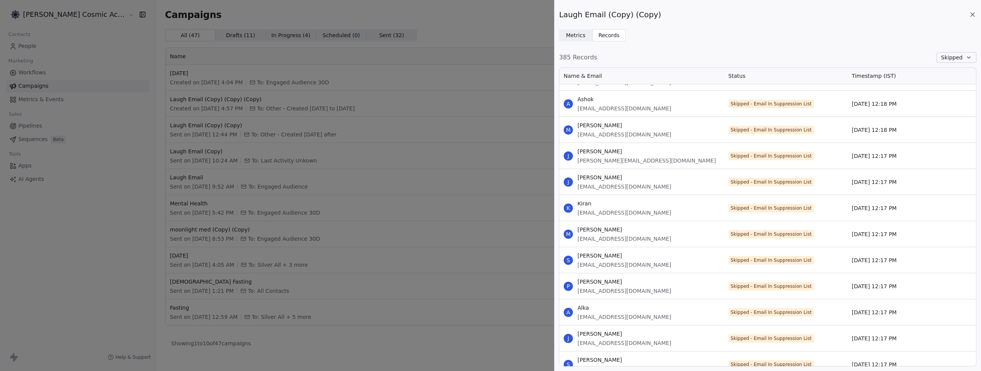
scroll to position [8278, 0]
click at [361, 160] on div "Laugh Email (Copy) (Copy) Metrics Metrics Records Records 385 Records Skipped N…" at bounding box center [490, 185] width 981 height 371
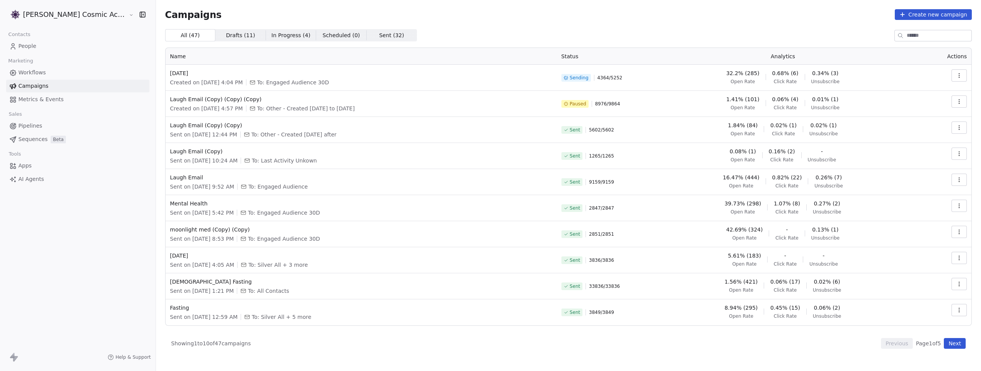
click at [962, 207] on button "button" at bounding box center [958, 206] width 15 height 12
click at [918, 234] on span "View Analytics" at bounding box center [920, 235] width 44 height 9
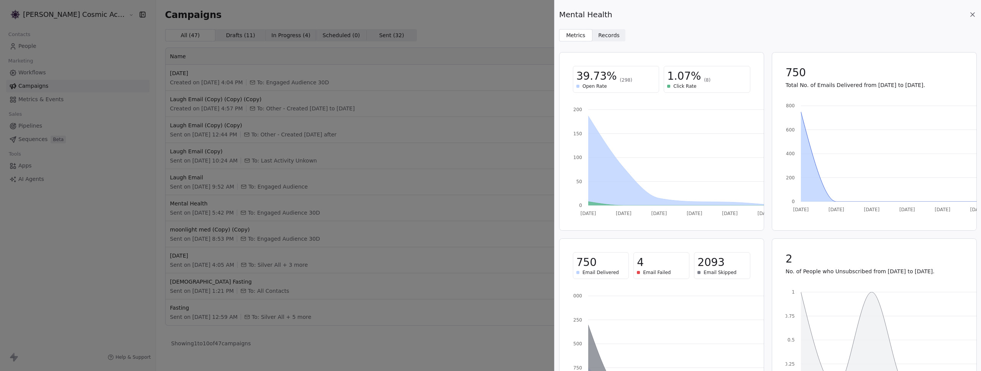
click at [403, 258] on div "Mental Health Metrics Metrics Records Records 39.73% (298) Open Rate 1.07% (8) …" at bounding box center [490, 185] width 981 height 371
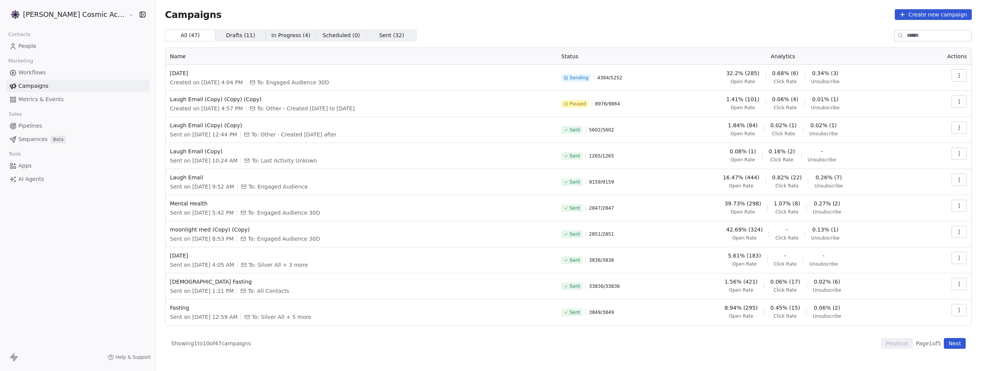
click at [961, 74] on icon "button" at bounding box center [959, 75] width 6 height 6
click at [929, 103] on span "View Analytics" at bounding box center [920, 104] width 44 height 9
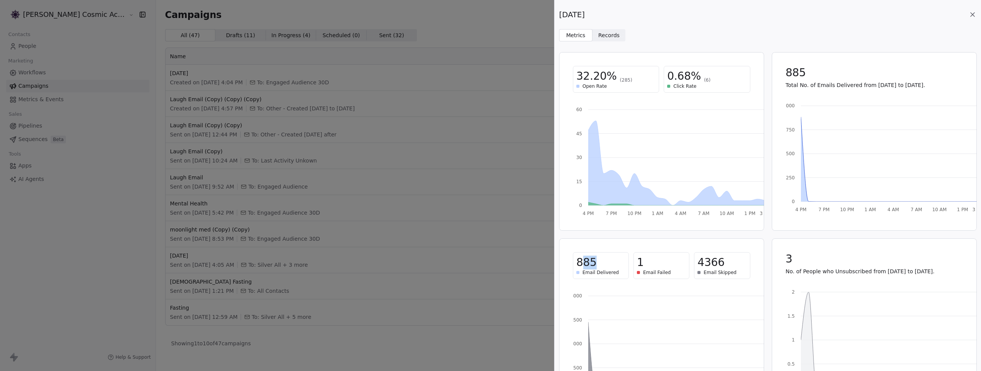
drag, startPoint x: 602, startPoint y: 264, endPoint x: 580, endPoint y: 267, distance: 22.0
click at [580, 267] on div "885" at bounding box center [600, 263] width 49 height 14
click at [589, 265] on span "885" at bounding box center [586, 263] width 20 height 14
click at [405, 148] on div "[DATE] Metrics Metrics Records Records 32.20% (285) Open Rate 0.68% (6) Click R…" at bounding box center [490, 185] width 981 height 371
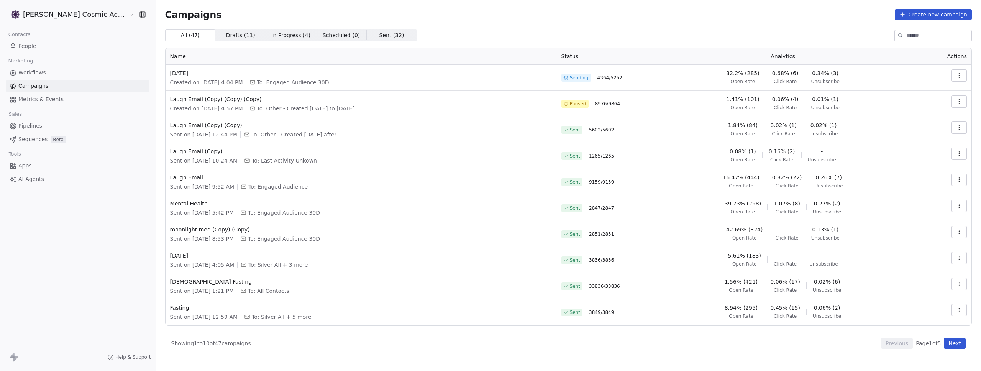
click at [960, 130] on icon "button" at bounding box center [959, 128] width 6 height 6
click at [902, 159] on span "View Analytics" at bounding box center [920, 156] width 44 height 9
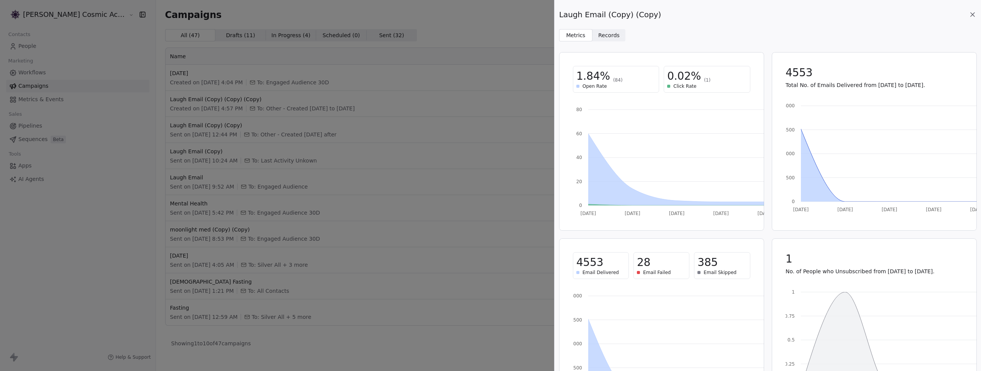
click at [972, 11] on icon at bounding box center [973, 15] width 8 height 8
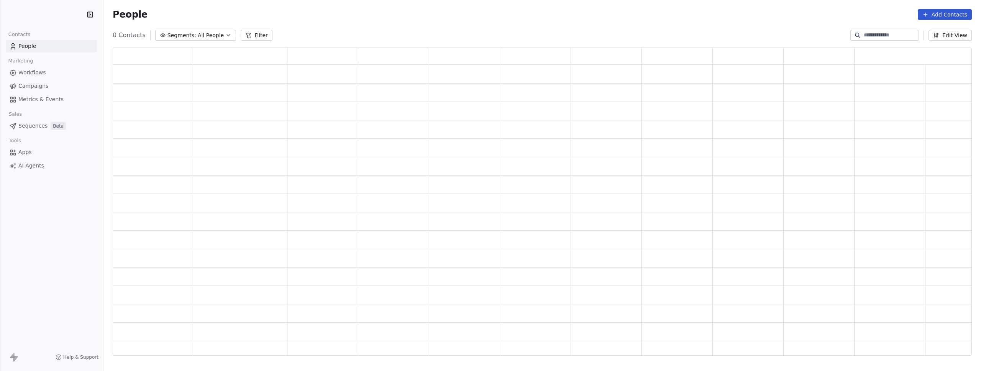
scroll to position [302, 853]
